Goal: Task Accomplishment & Management: Use online tool/utility

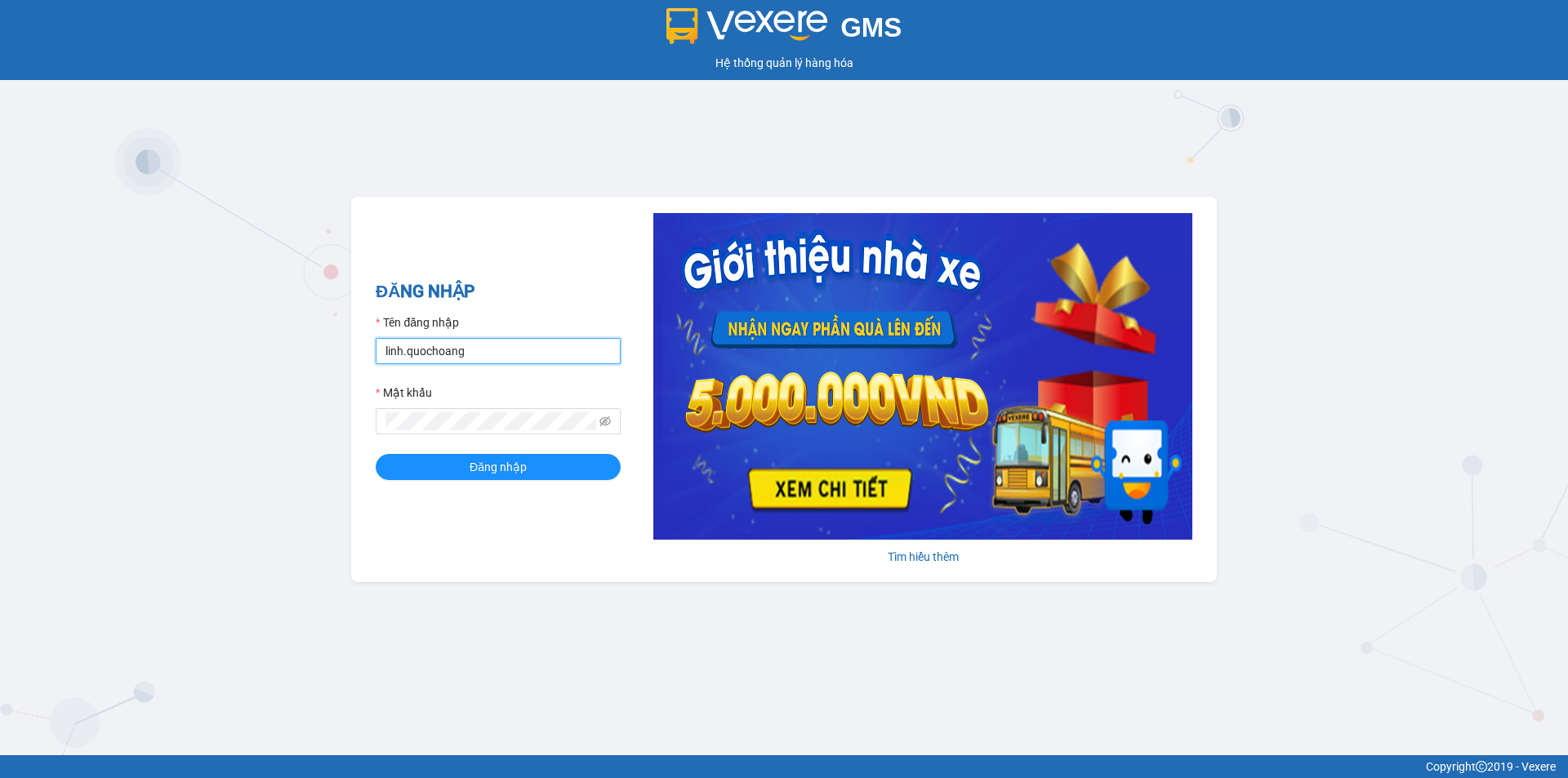
click at [472, 349] on input "linh.quochoang" at bounding box center [498, 350] width 245 height 26
type input "ngochan.quochoang"
click at [473, 463] on span "Đăng nhập" at bounding box center [498, 467] width 57 height 18
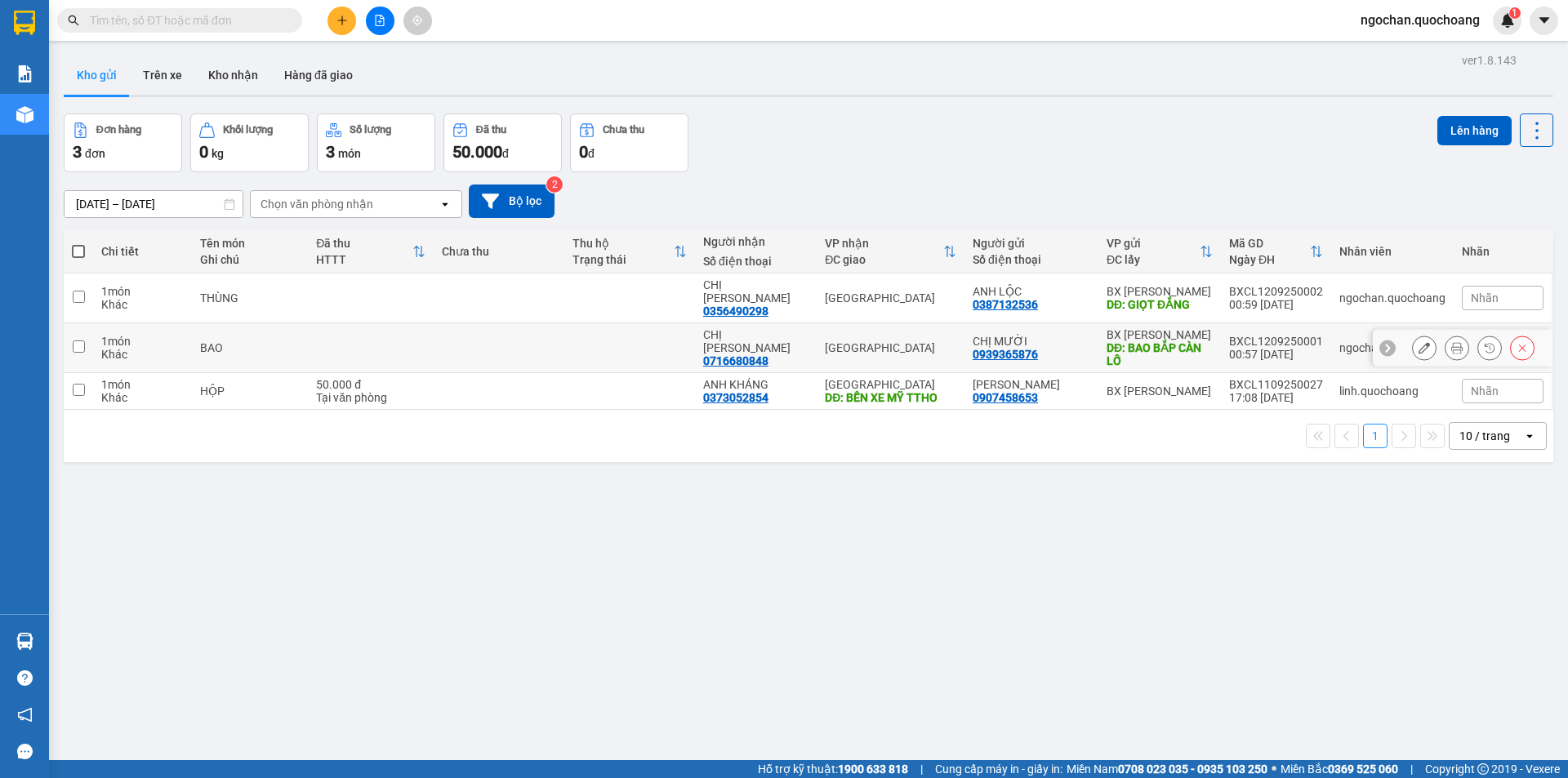
click at [85, 334] on td at bounding box center [78, 348] width 29 height 49
checkbox input "true"
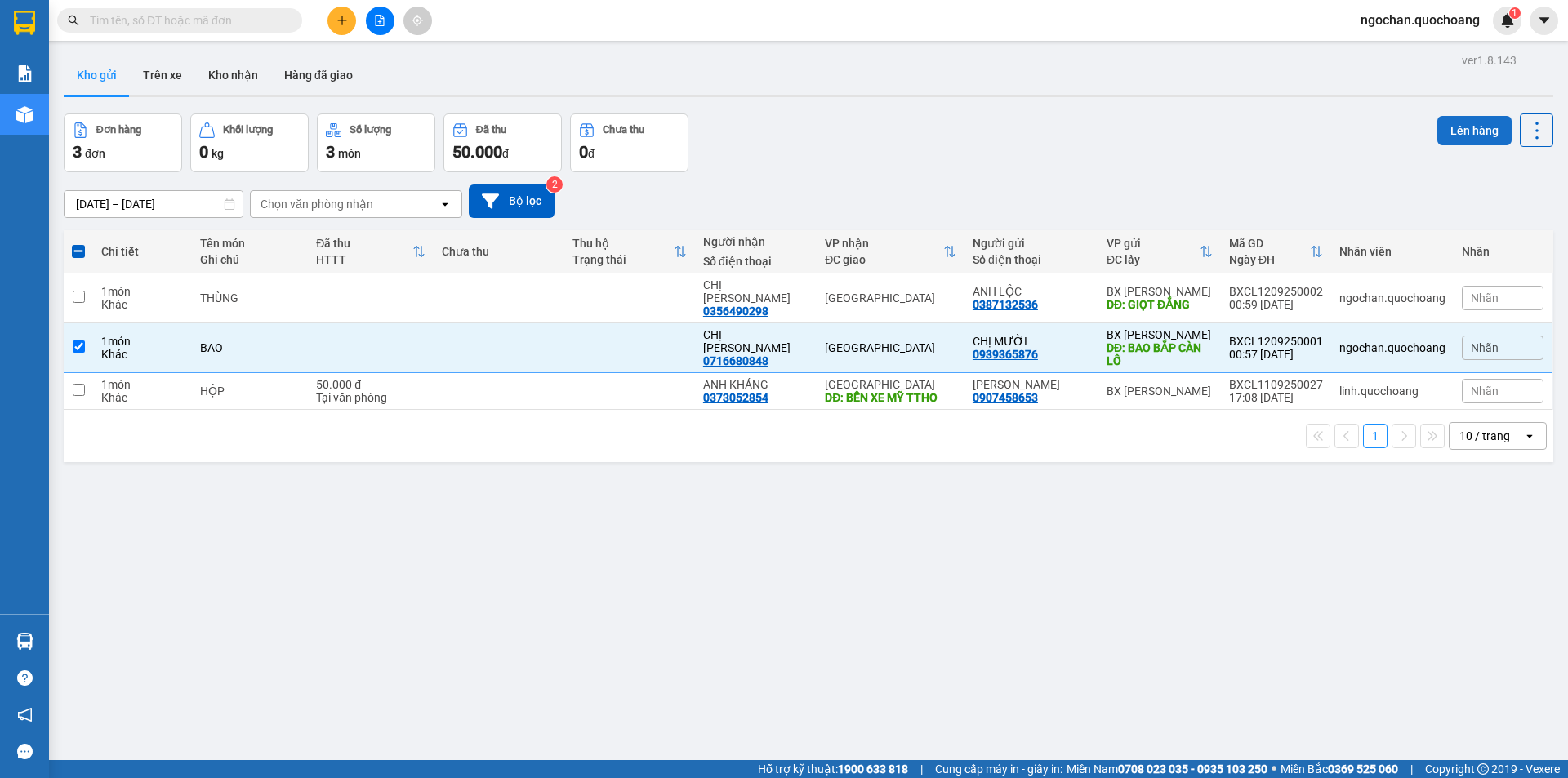
click at [1466, 135] on button "Lên hàng" at bounding box center [1474, 130] width 75 height 29
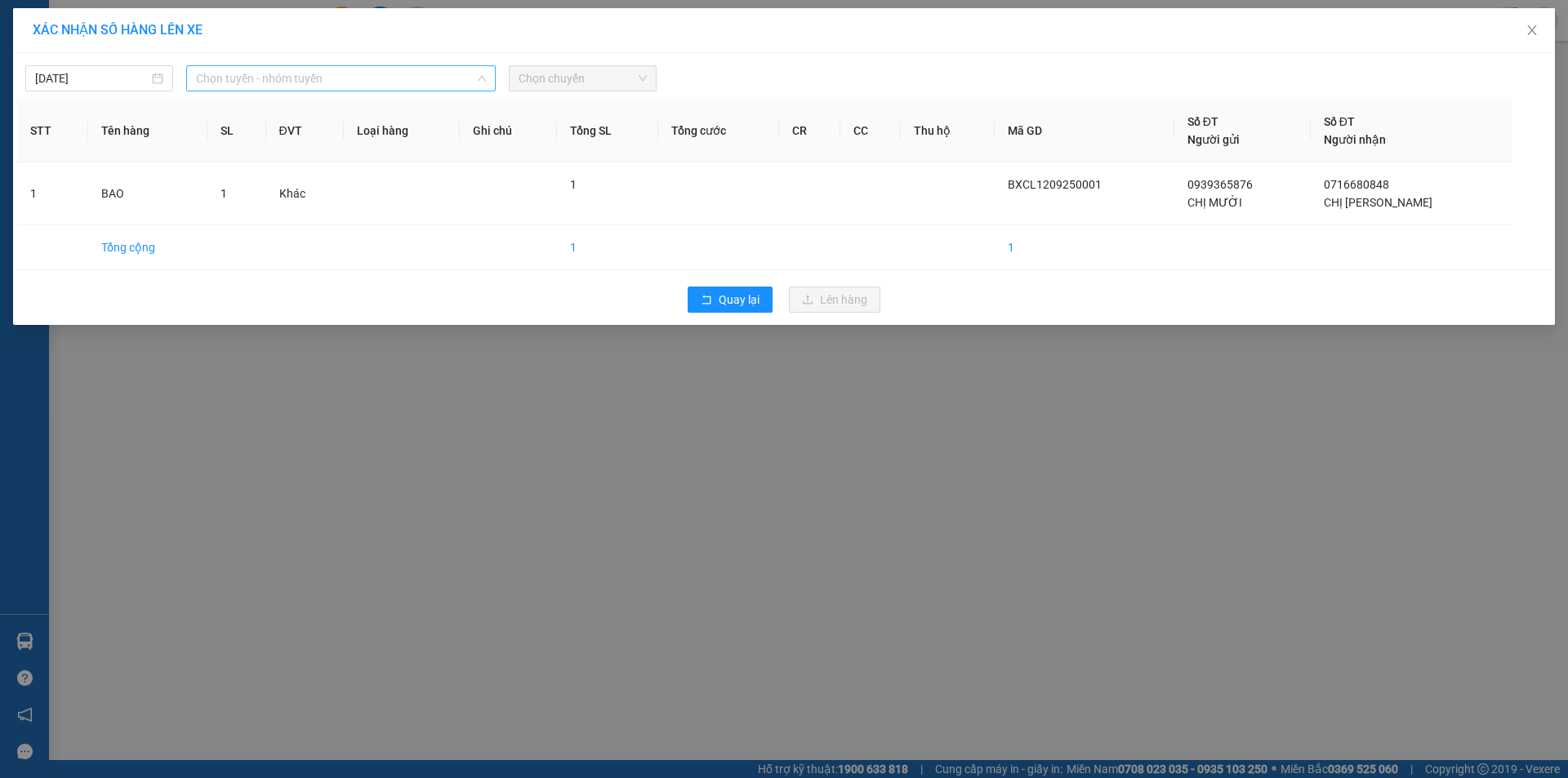
click at [486, 69] on div "Chọn tuyến - nhóm tuyến" at bounding box center [340, 78] width 309 height 26
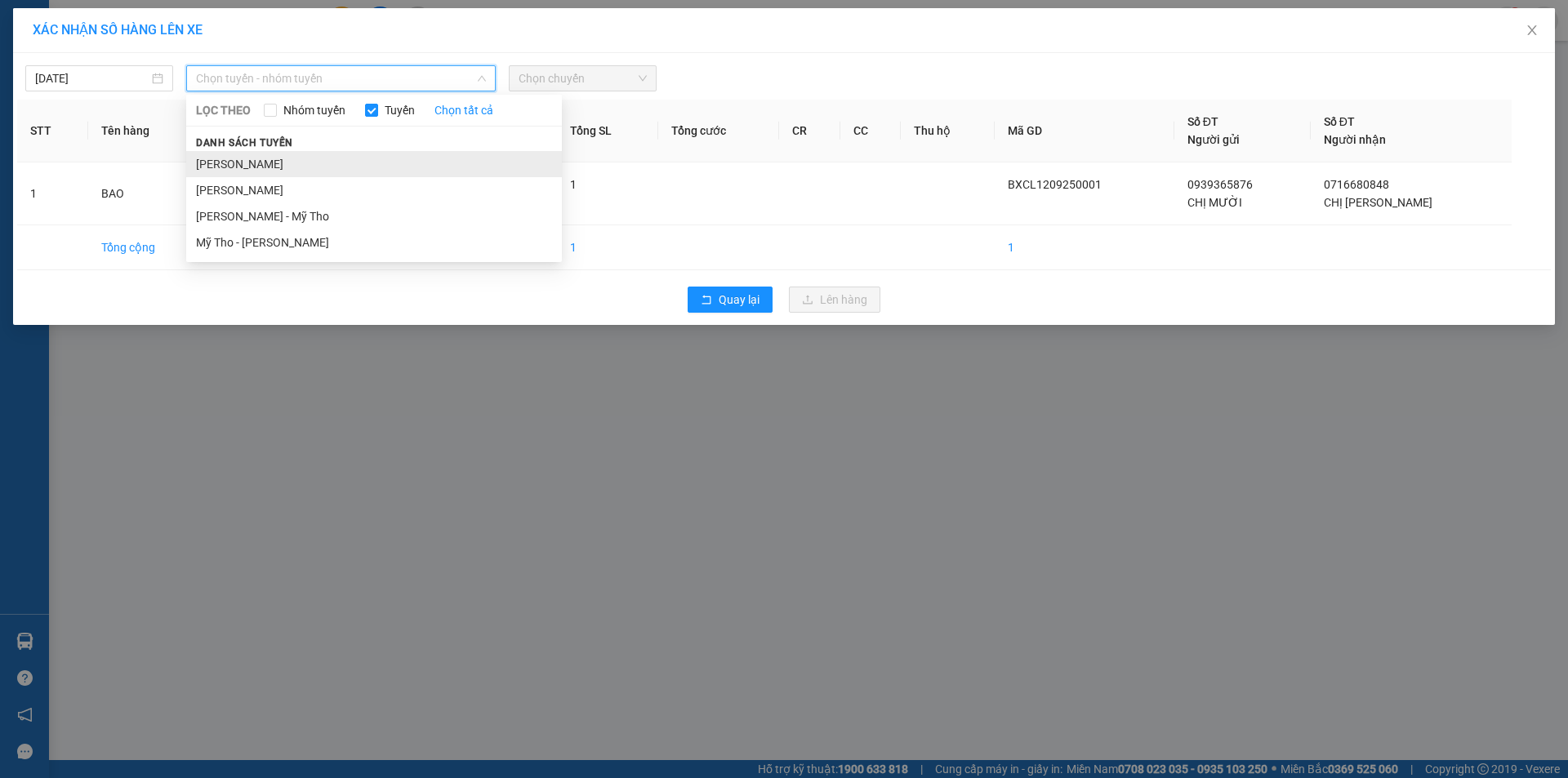
click at [363, 161] on li "Cao Lãnh - Hồ Chí Minh" at bounding box center [374, 163] width 375 height 26
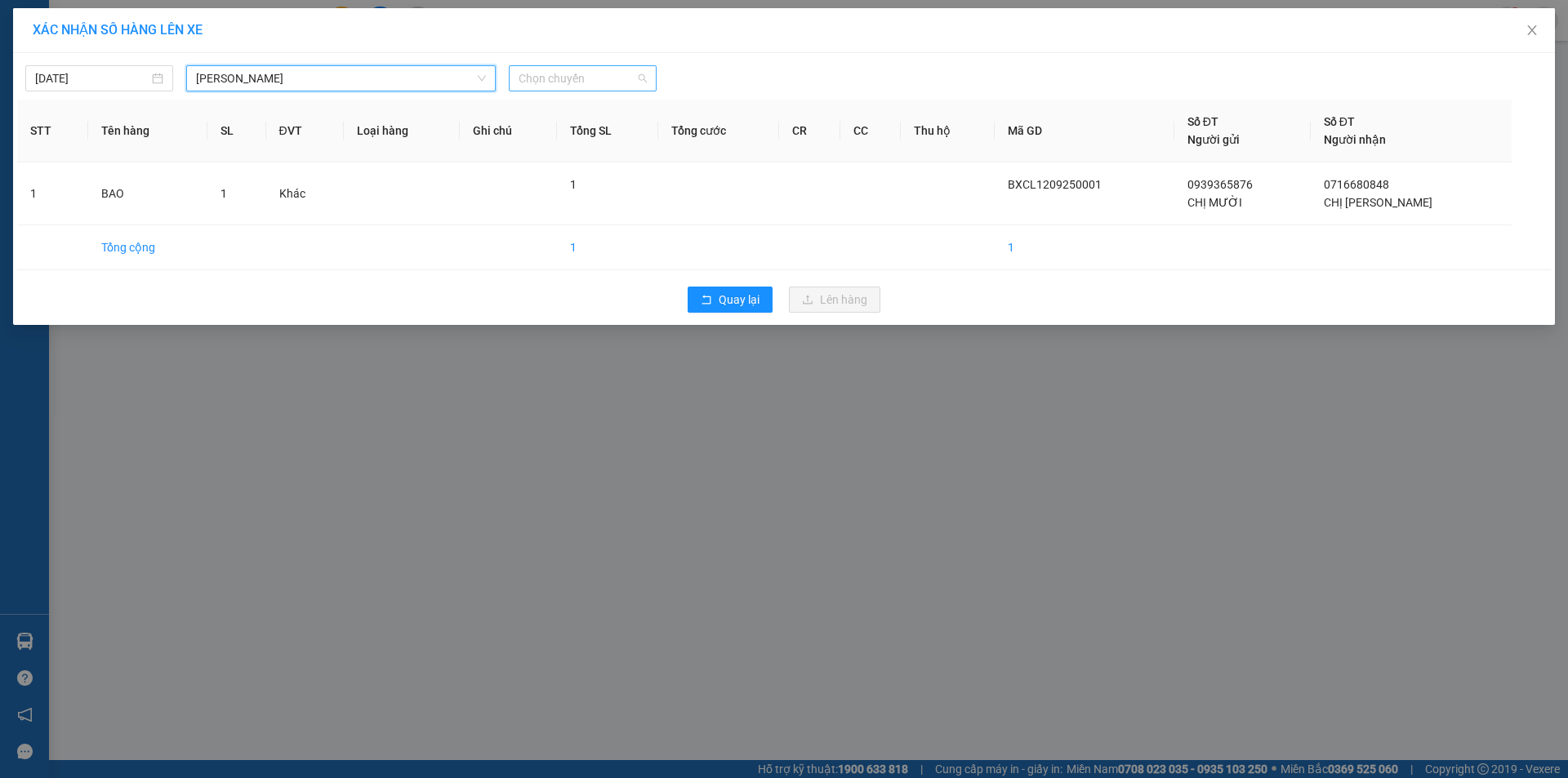
click at [643, 67] on span "Chọn chuyến" at bounding box center [582, 78] width 128 height 24
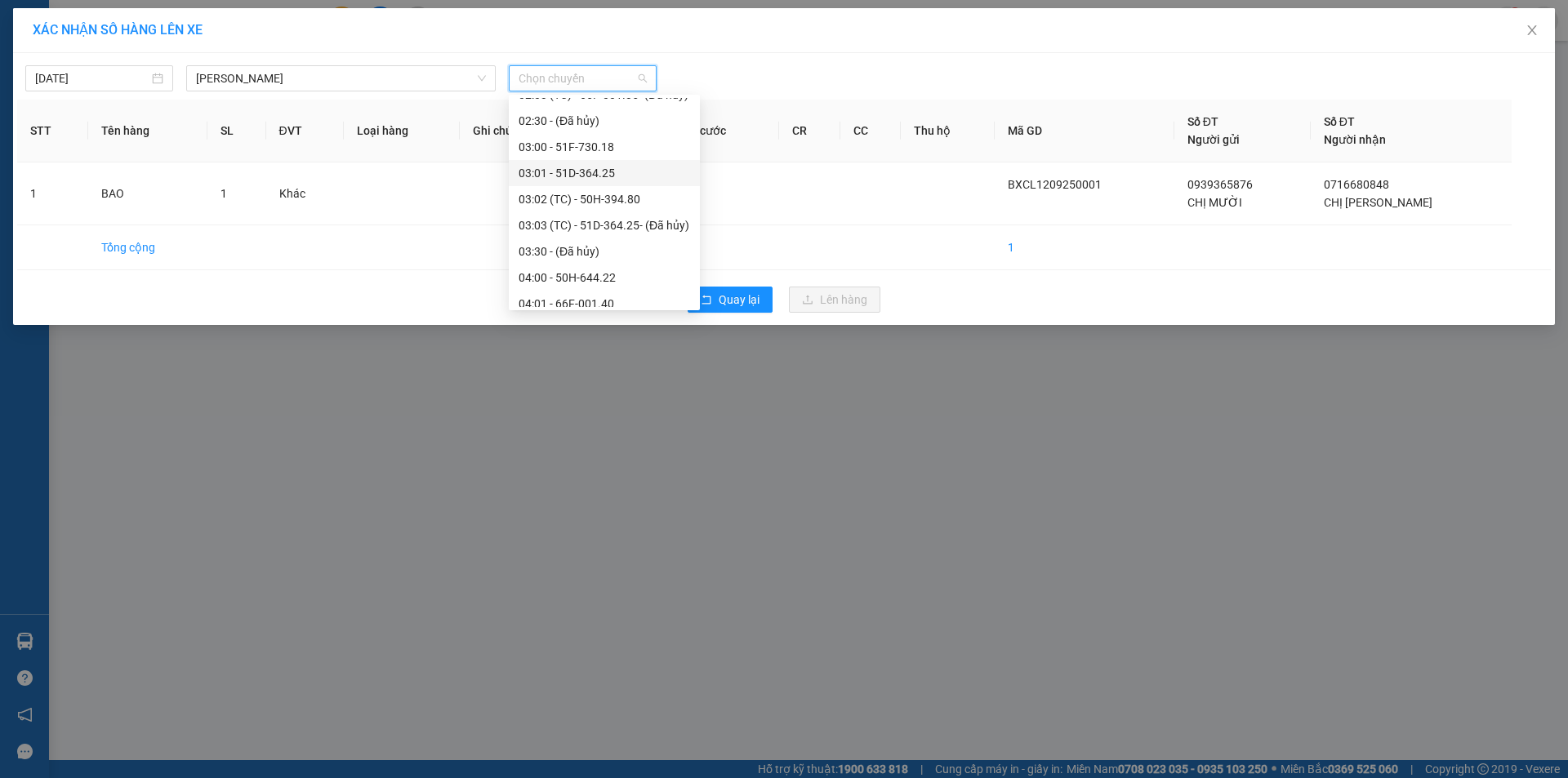
scroll to position [81, 0]
click at [638, 112] on div "02:02 - 50H-545.04" at bounding box center [604, 107] width 172 height 18
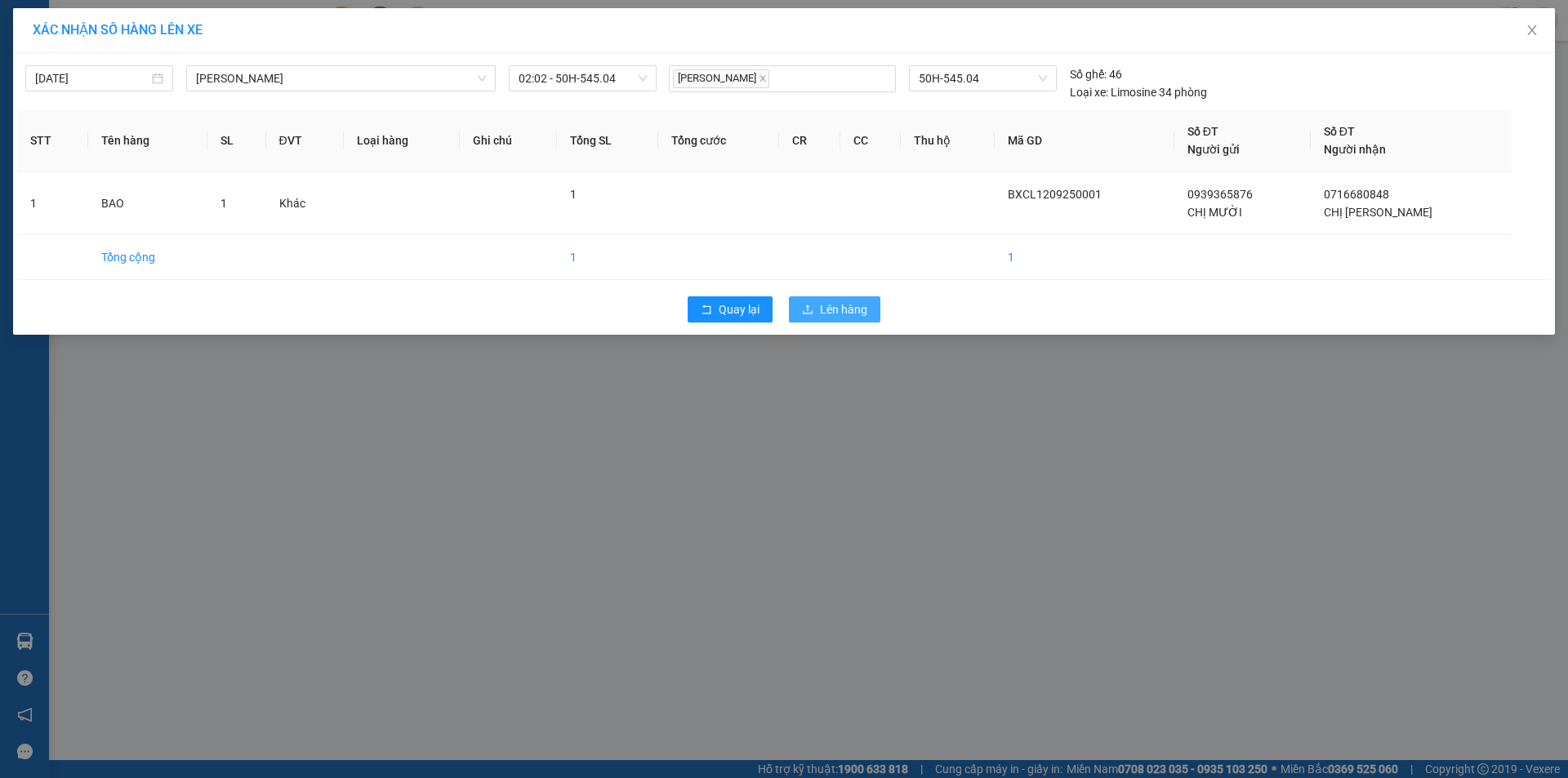
click at [856, 306] on span "Lên hàng" at bounding box center [843, 309] width 48 height 18
